Goal: Find contact information: Find contact information

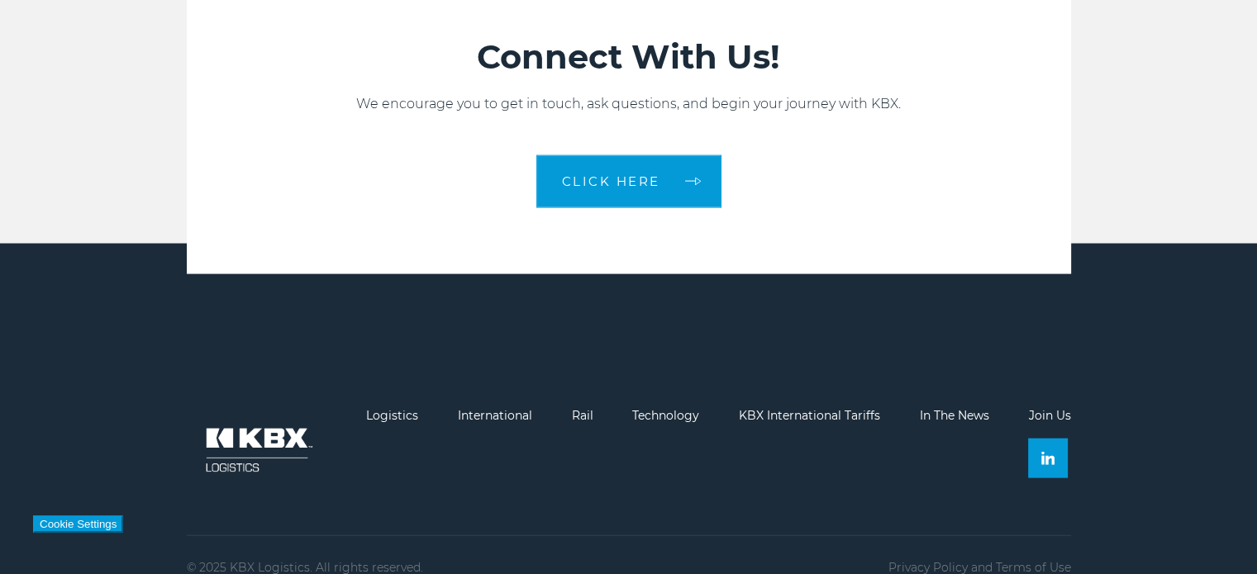
scroll to position [3630, 0]
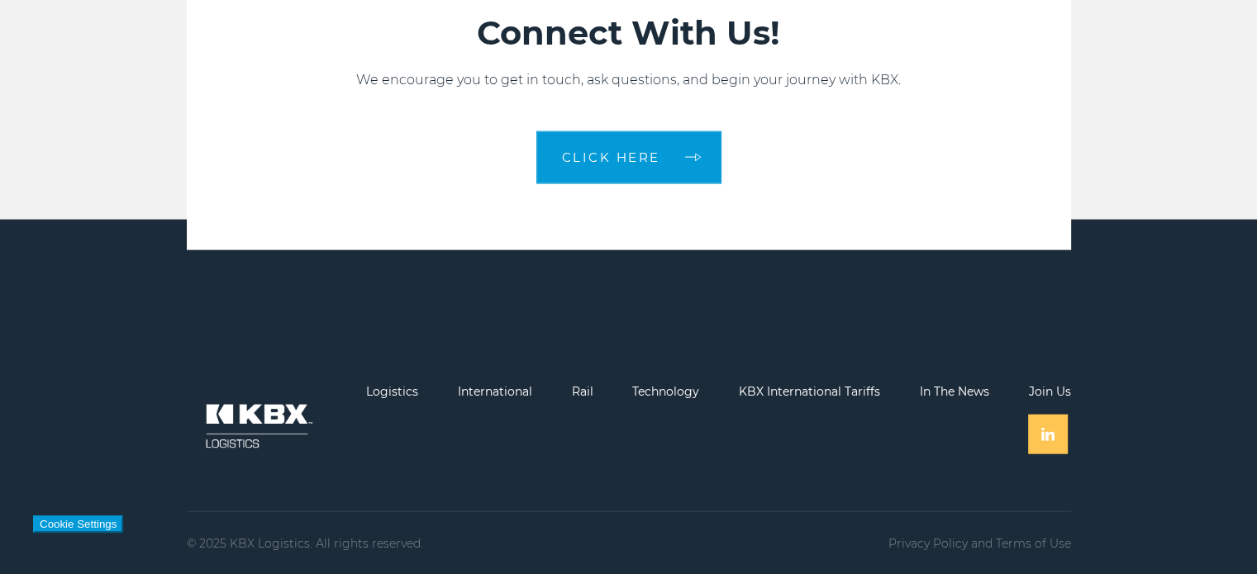
click at [1045, 438] on img at bounding box center [1047, 434] width 13 height 13
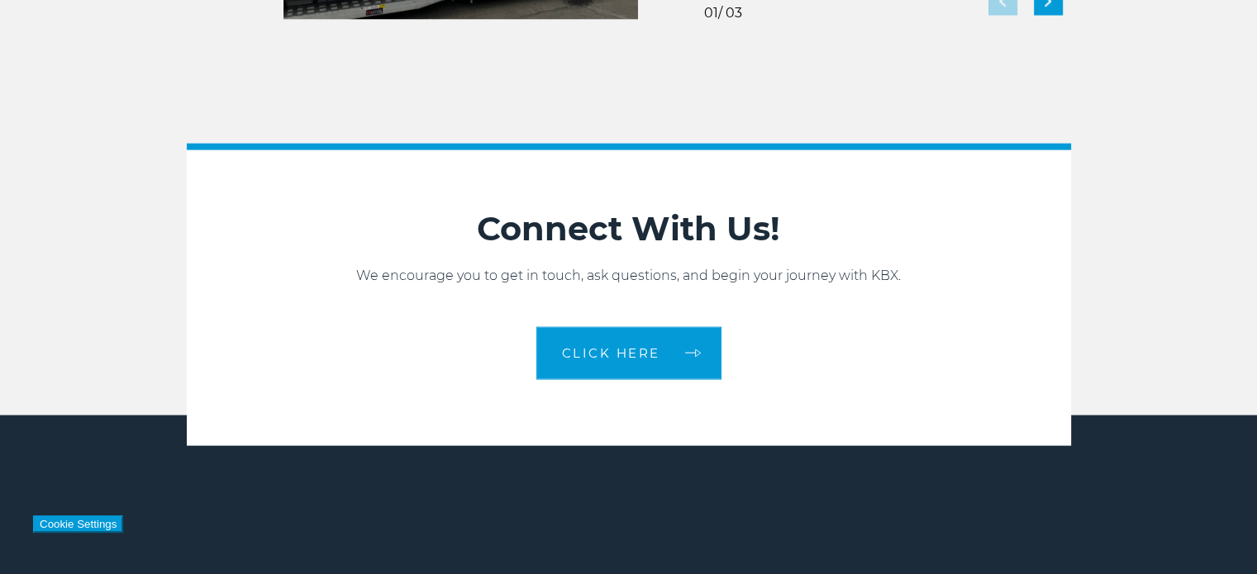
scroll to position [3300, 0]
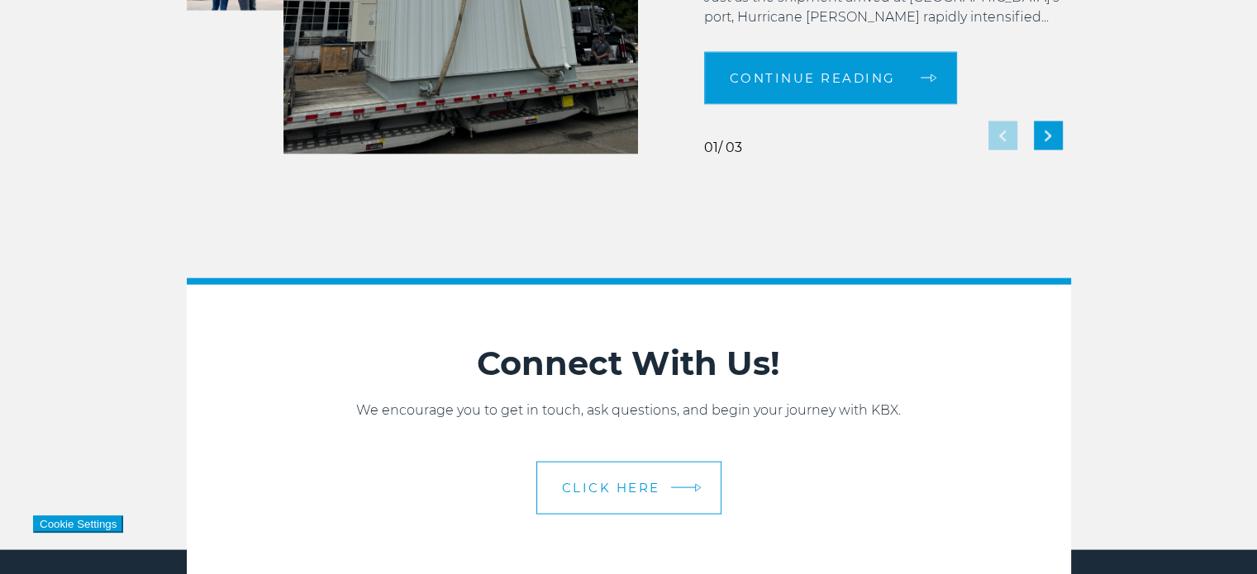
click at [640, 482] on span "CLICK HERE" at bounding box center [611, 488] width 98 height 12
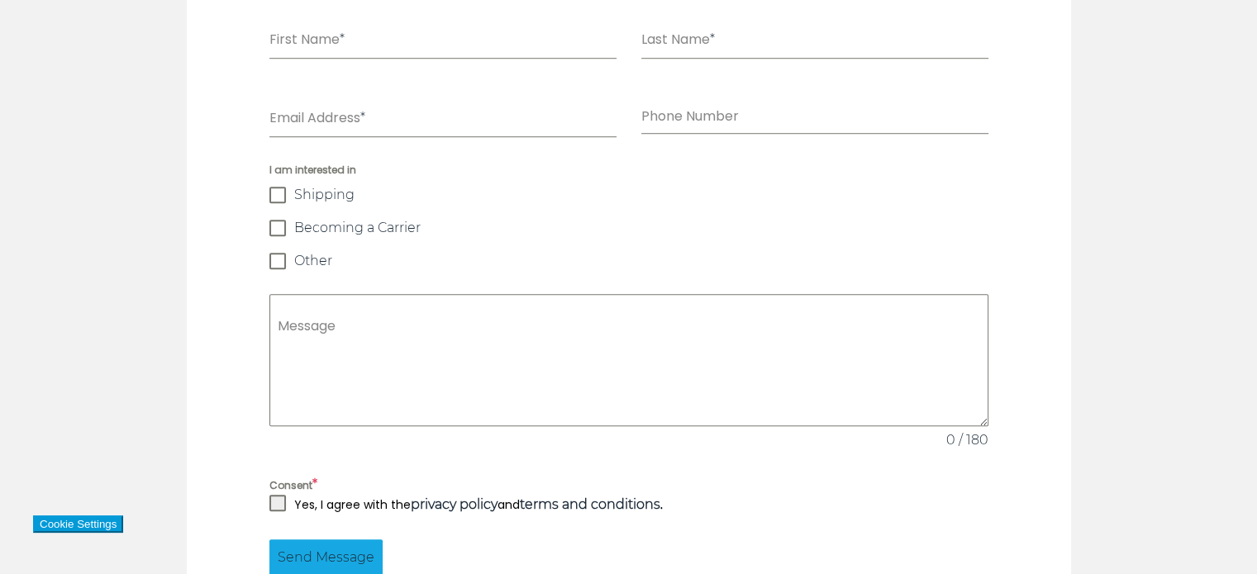
scroll to position [992, 0]
